Goal: Information Seeking & Learning: Learn about a topic

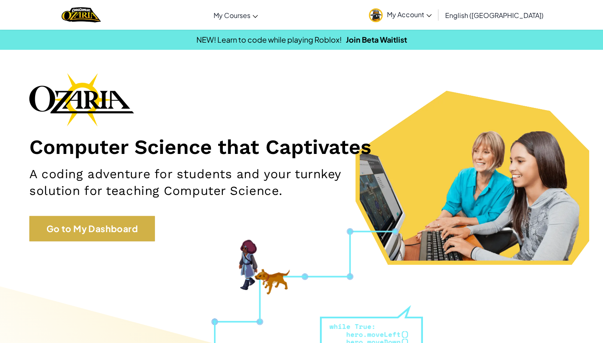
click at [98, 234] on link "Go to My Dashboard" at bounding box center [92, 229] width 126 height 26
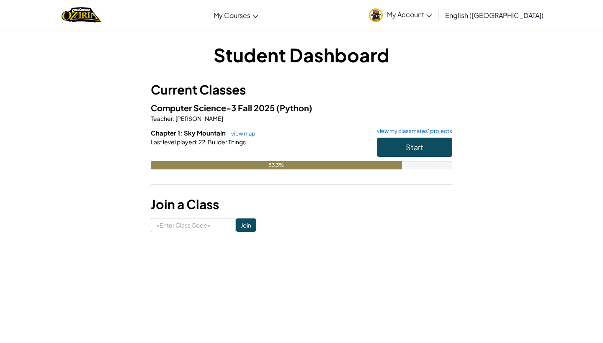
click at [416, 144] on span "Start" at bounding box center [415, 147] width 18 height 10
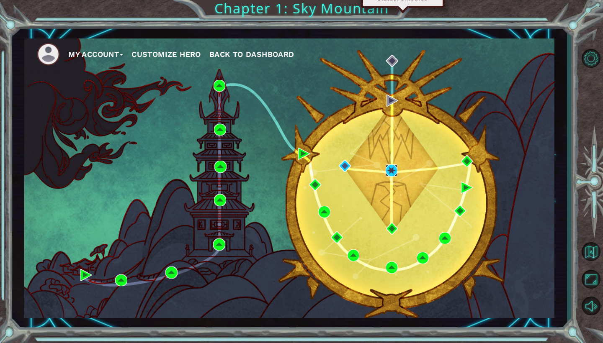
click at [390, 169] on img at bounding box center [392, 171] width 12 height 12
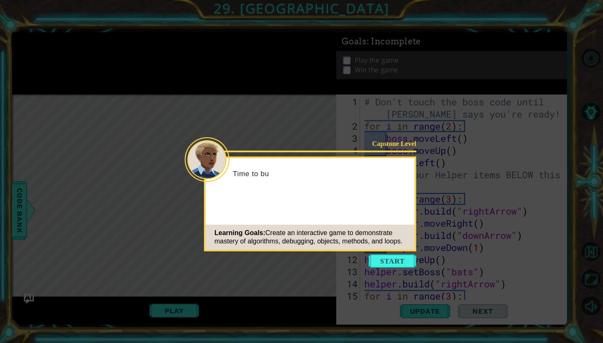
scroll to position [728, 0]
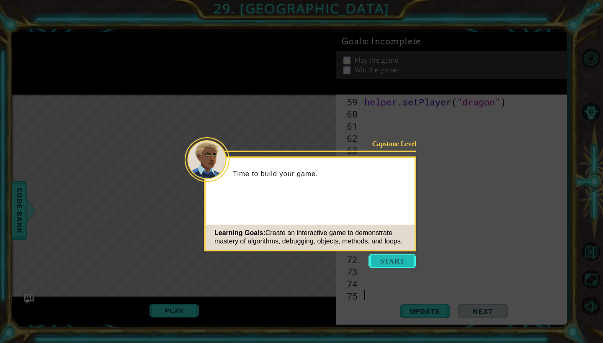
click at [393, 265] on button "Start" at bounding box center [392, 261] width 48 height 13
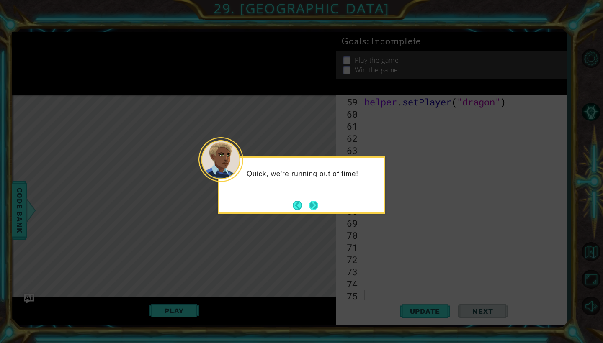
click at [314, 205] on button "Next" at bounding box center [313, 205] width 13 height 13
click at [314, 205] on button "Next" at bounding box center [313, 205] width 10 height 10
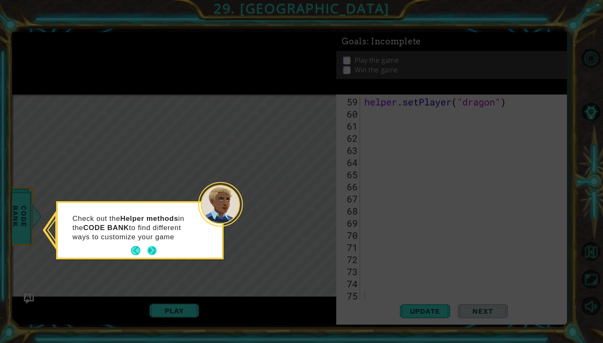
click at [154, 248] on button "Next" at bounding box center [151, 250] width 13 height 13
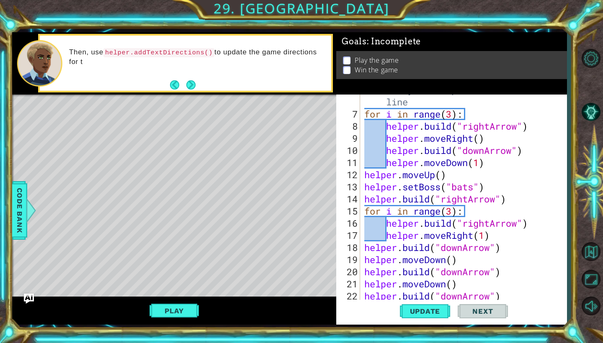
scroll to position [85, 0]
